Goal: Book appointment/travel/reservation

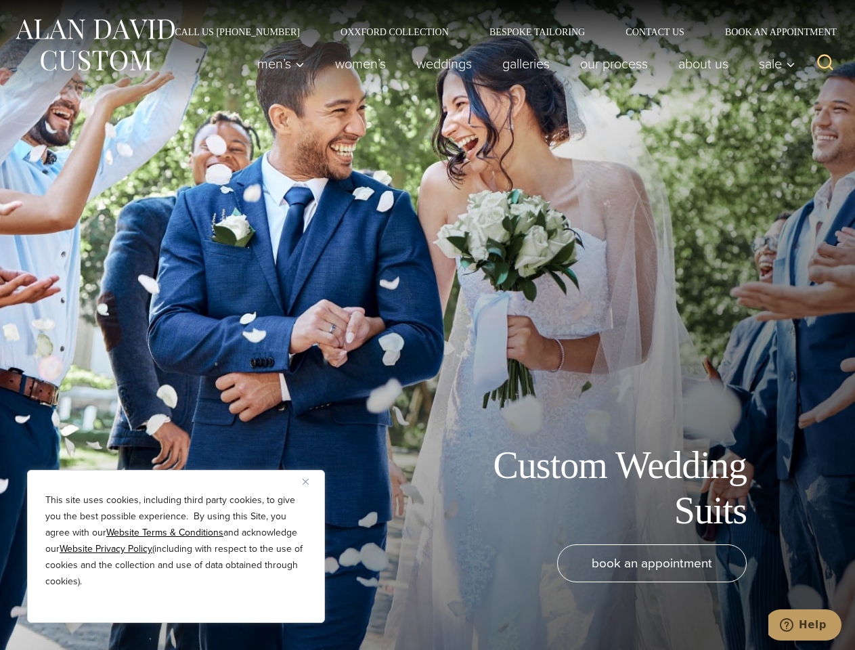
click at [427, 325] on div "Custom Wedding Suits book an appointment" at bounding box center [427, 325] width 855 height 650
click at [311, 481] on button "Close" at bounding box center [311, 481] width 16 height 16
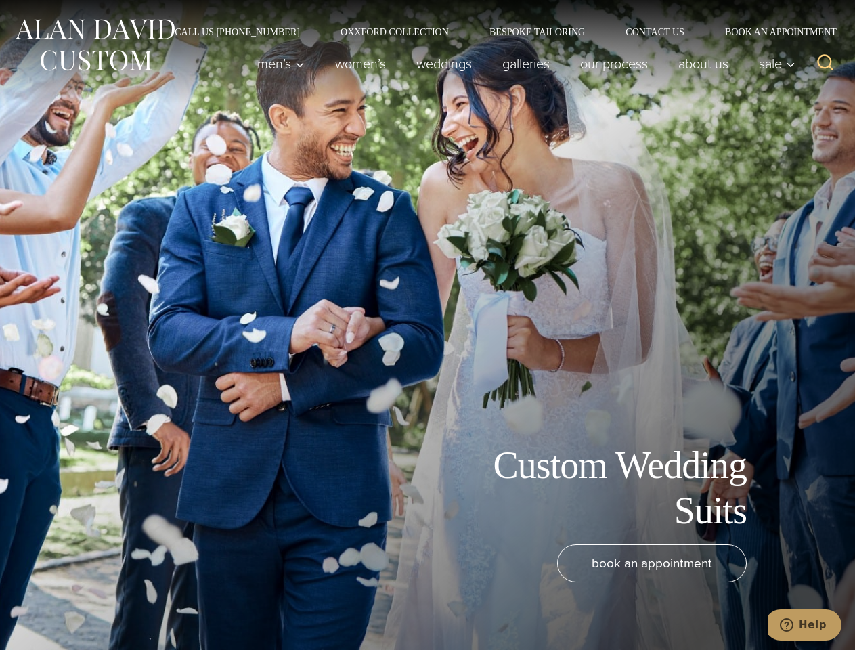
click at [176, 604] on div "book an appointment" at bounding box center [407, 590] width 787 height 92
click at [825, 64] on icon "Search" at bounding box center [826, 63] width 20 height 20
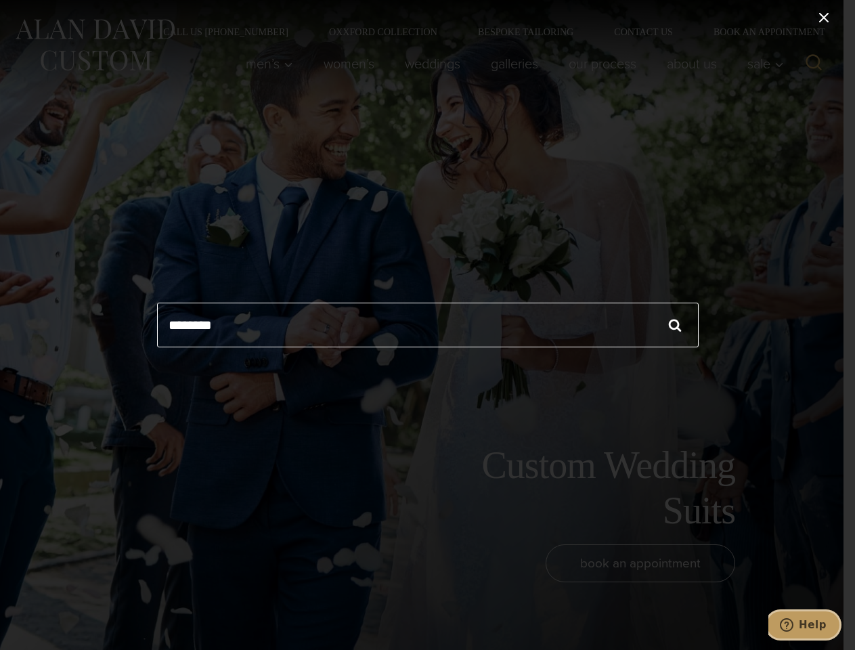
click at [793, 625] on icon "Help" at bounding box center [787, 625] width 14 height 14
